Goal: Transaction & Acquisition: Purchase product/service

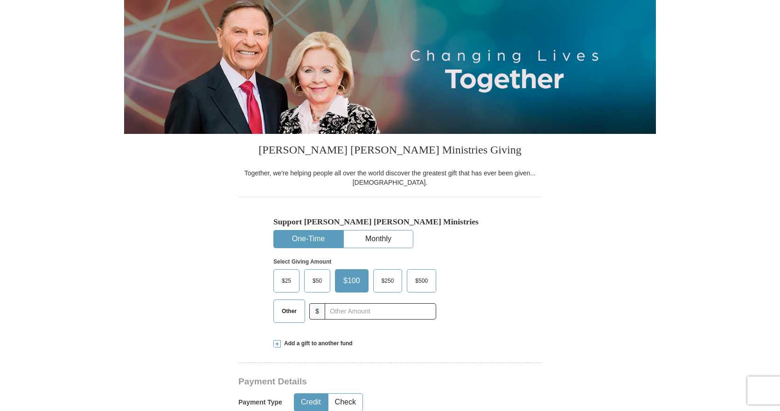
scroll to position [233, 0]
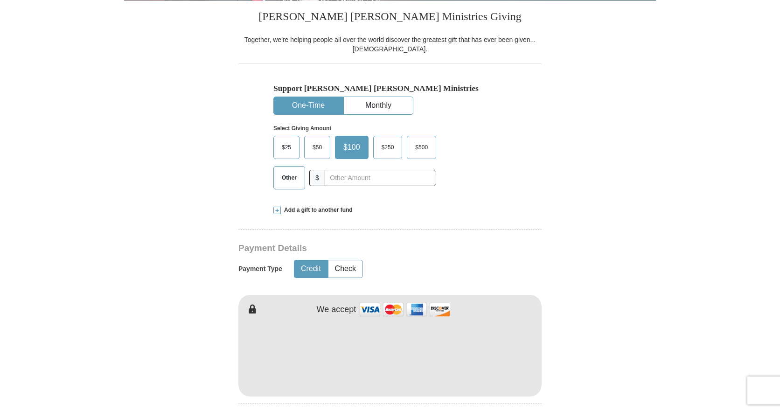
click at [292, 174] on span "Other" at bounding box center [289, 178] width 24 height 14
click at [0, 0] on input "Other" at bounding box center [0, 0] width 0 height 0
click at [340, 178] on input "text" at bounding box center [380, 178] width 104 height 16
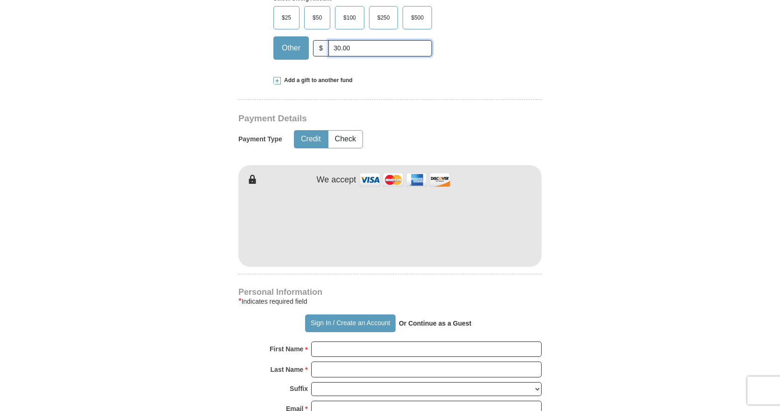
scroll to position [373, 0]
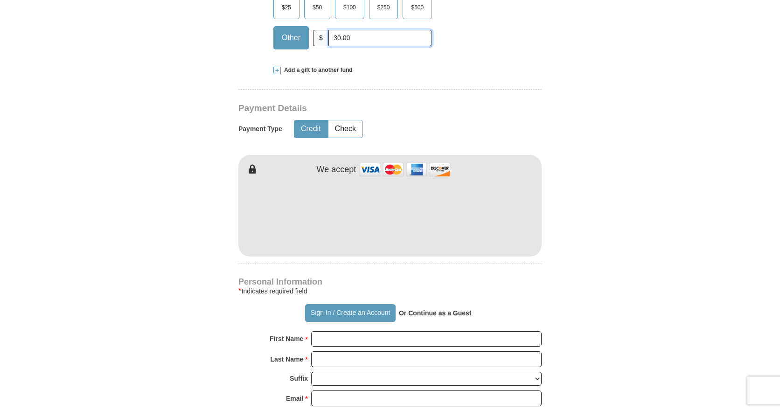
type input "30.00"
click at [384, 337] on input "First Name *" at bounding box center [426, 339] width 230 height 16
type input "[PERSON_NAME]"
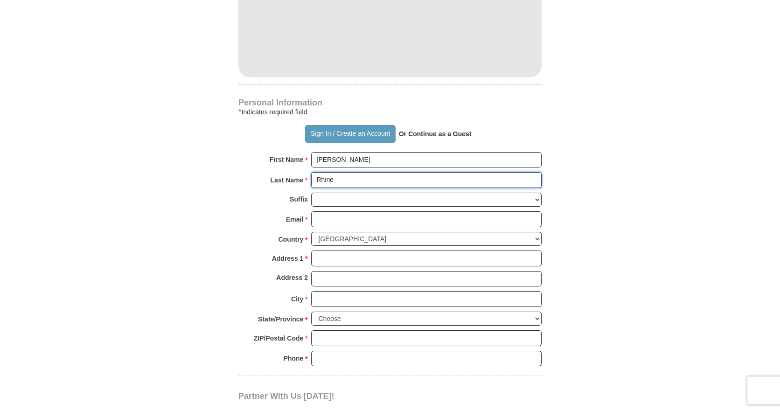
scroll to position [560, 0]
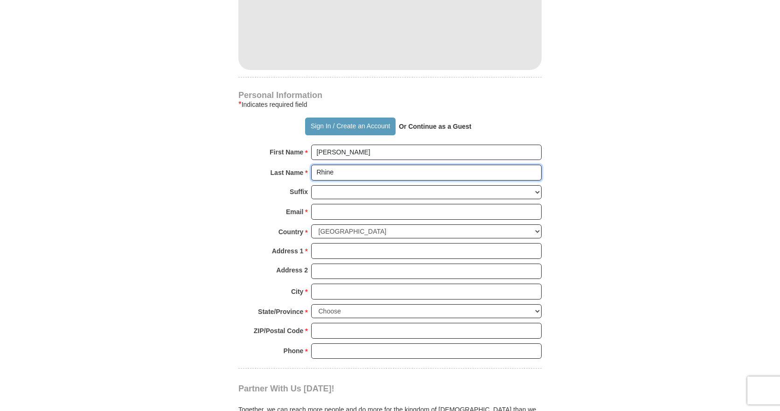
type input "Rhine"
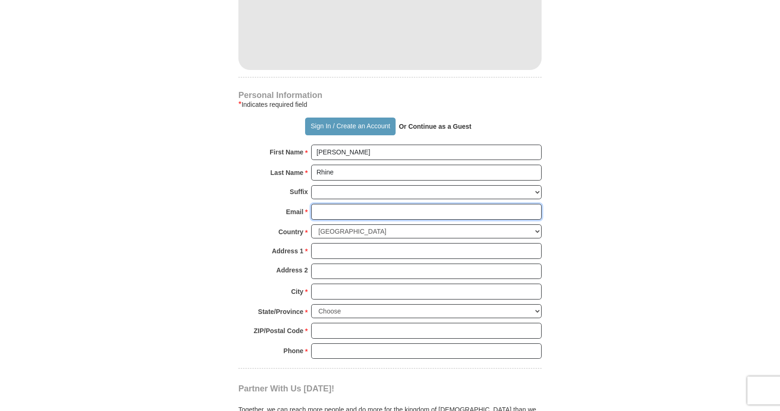
click at [330, 211] on input "Email *" at bounding box center [426, 212] width 230 height 16
type input "[EMAIL_ADDRESS][DOMAIN_NAME]"
type input "[STREET_ADDRESS]"
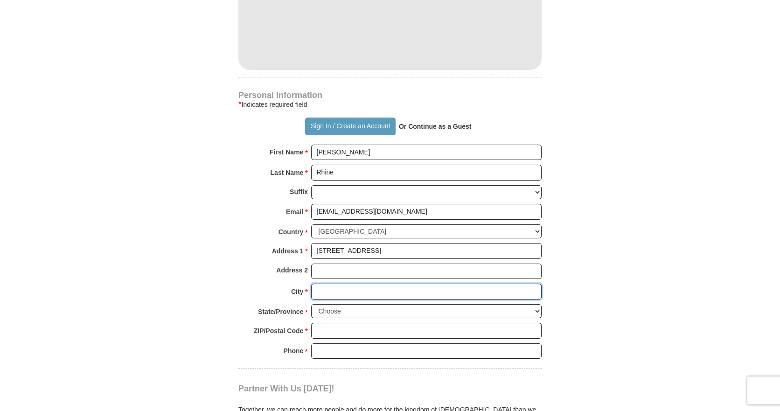
type input "[GEOGRAPHIC_DATA]"
select select "AL"
type input "35042"
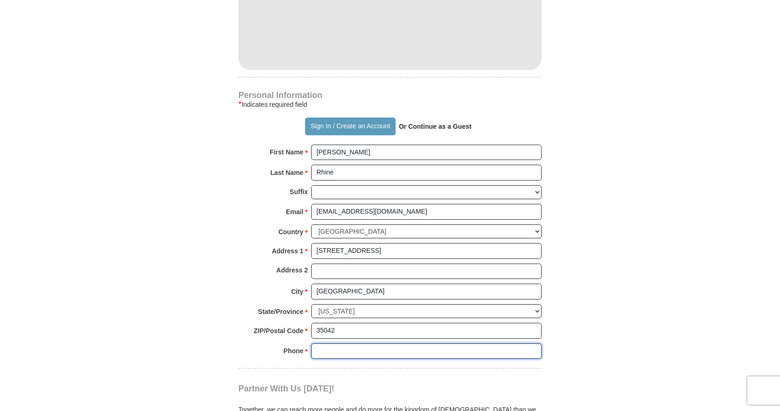
type input "2059269071"
click at [390, 250] on input "[STREET_ADDRESS]" at bounding box center [426, 251] width 230 height 16
type input "[STREET_ADDRESS]"
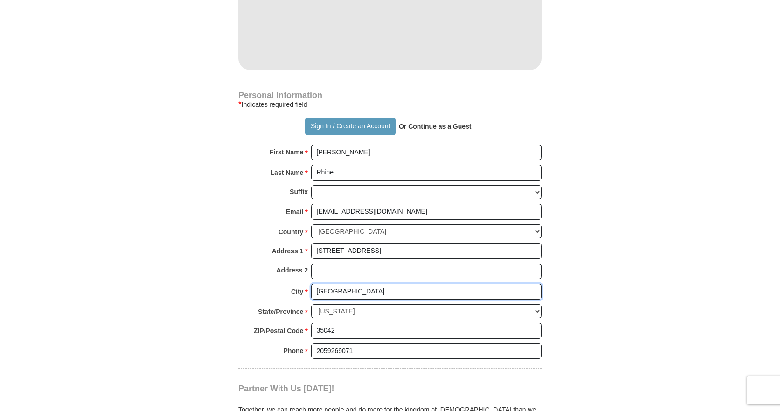
click at [381, 293] on input "[GEOGRAPHIC_DATA]" at bounding box center [426, 292] width 230 height 16
type input "[PERSON_NAME]"
click at [383, 333] on input "35042" at bounding box center [426, 331] width 230 height 16
type input "35490"
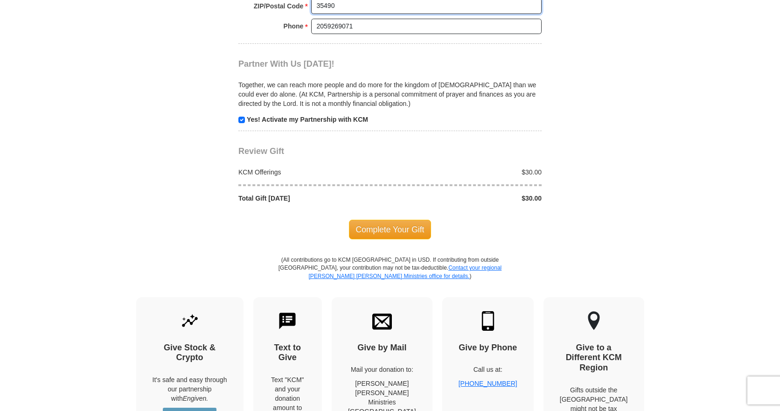
scroll to position [886, 0]
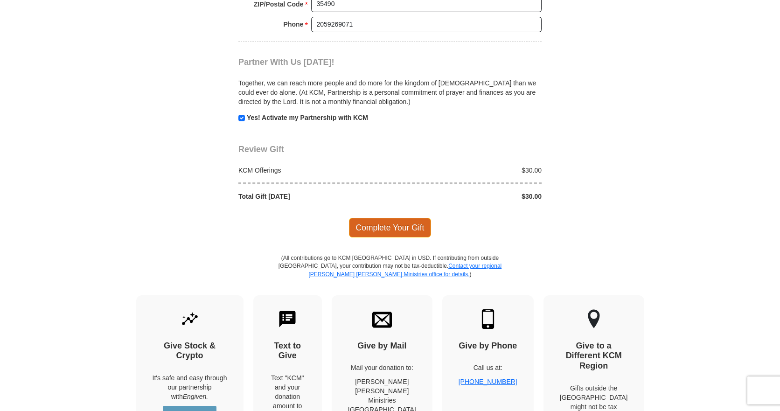
click at [389, 229] on span "Complete Your Gift" at bounding box center [390, 228] width 83 height 20
